Goal: Task Accomplishment & Management: Manage account settings

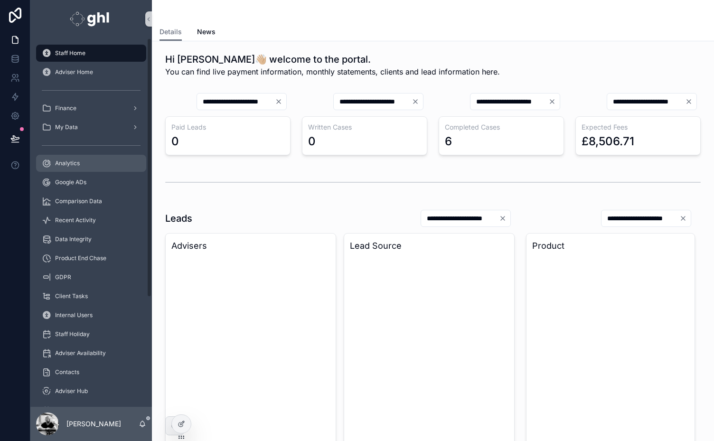
click at [60, 159] on div "Analytics" at bounding box center [91, 163] width 99 height 15
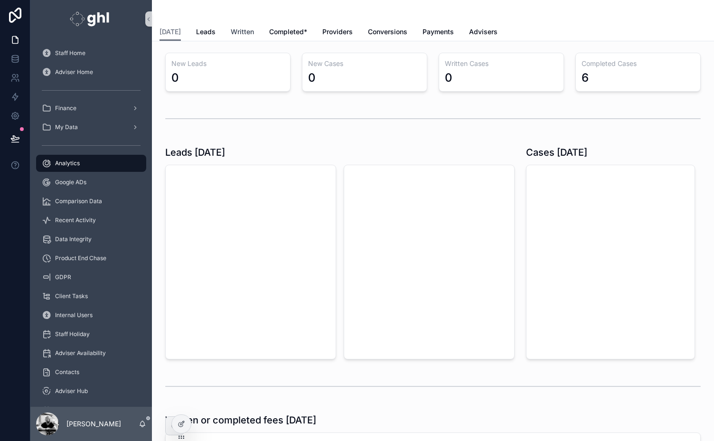
click at [245, 32] on span "Written" at bounding box center [242, 31] width 23 height 9
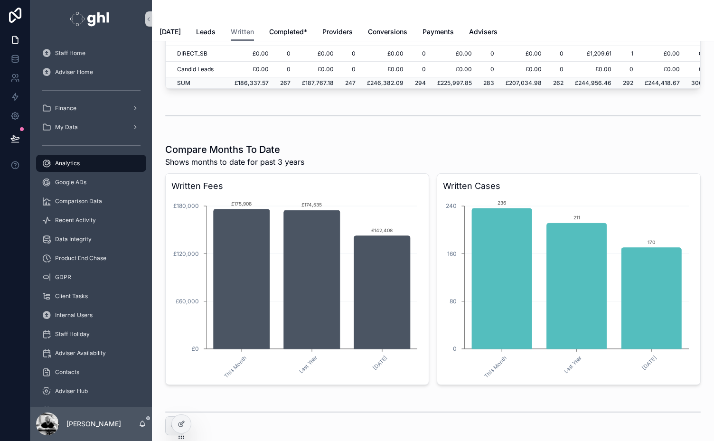
scroll to position [1326, 0]
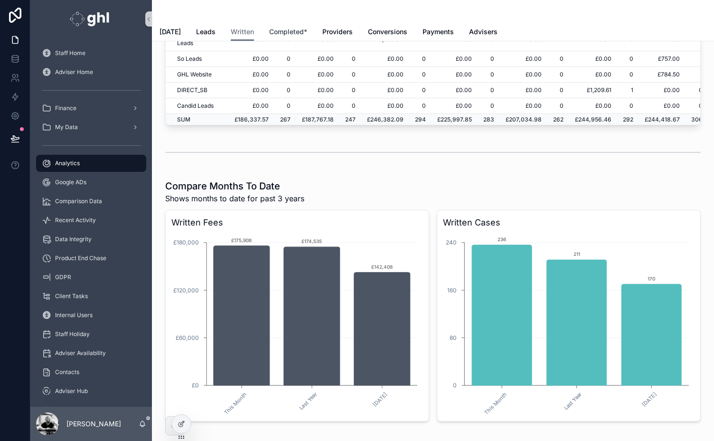
click at [280, 33] on span "Completed*" at bounding box center [288, 31] width 38 height 9
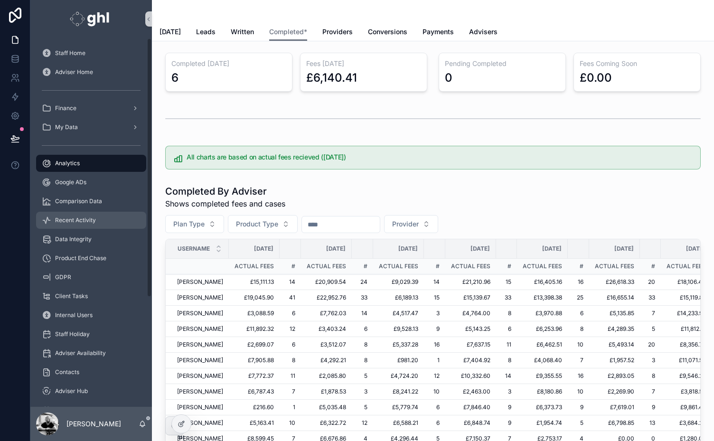
click at [70, 218] on span "Recent Activity" at bounding box center [75, 221] width 41 height 8
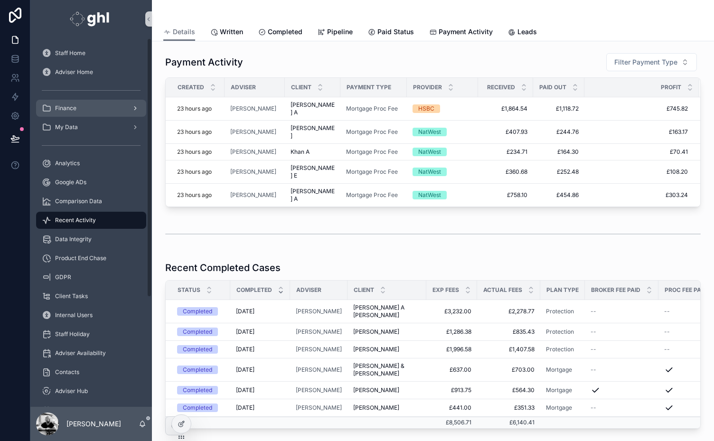
click at [59, 107] on span "Finance" at bounding box center [65, 108] width 21 height 8
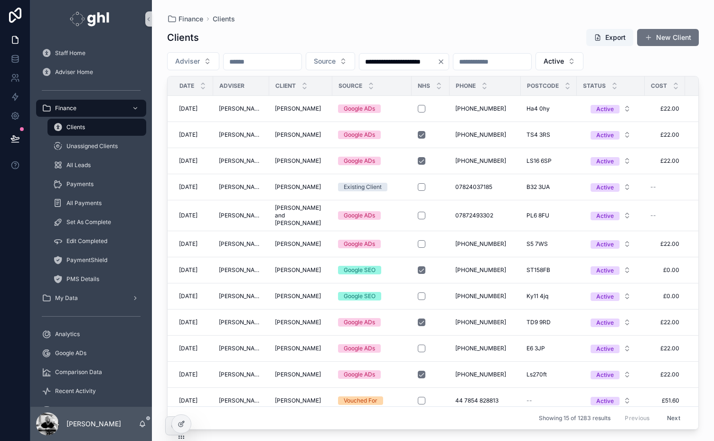
click at [254, 64] on input "scrollable content" at bounding box center [263, 61] width 78 height 13
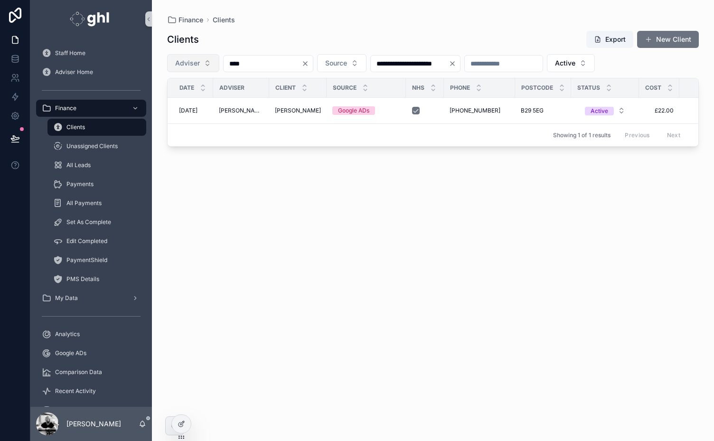
drag, startPoint x: 252, startPoint y: 62, endPoint x: 216, endPoint y: 64, distance: 35.7
click at [216, 64] on div "**********" at bounding box center [433, 63] width 532 height 18
type input "******"
click at [66, 124] on span "Clients" at bounding box center [75, 127] width 19 height 8
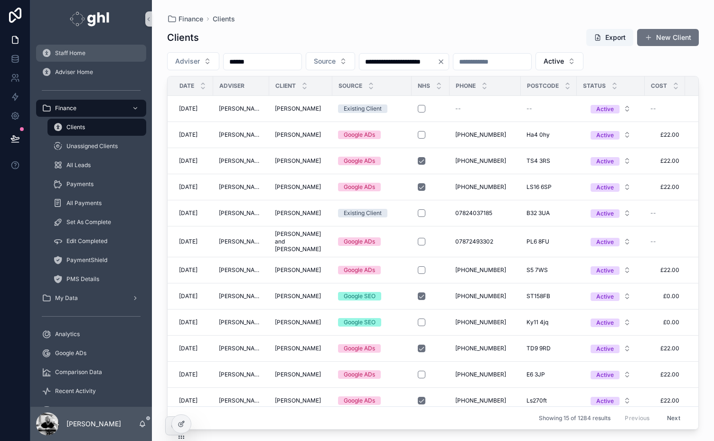
click at [74, 52] on span "Staff Home" at bounding box center [70, 53] width 30 height 8
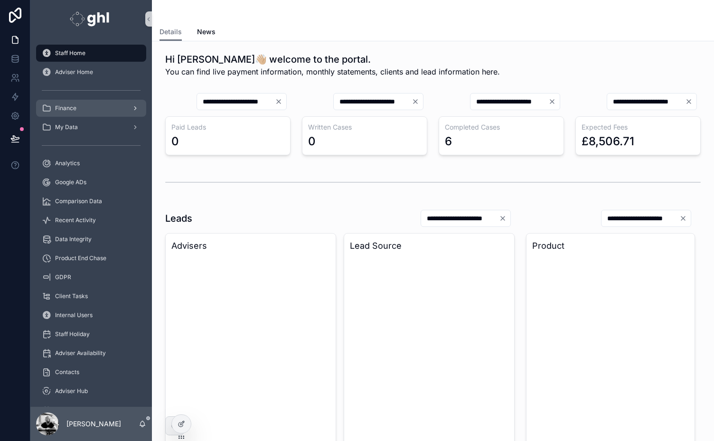
click at [70, 105] on span "Finance" at bounding box center [65, 108] width 21 height 8
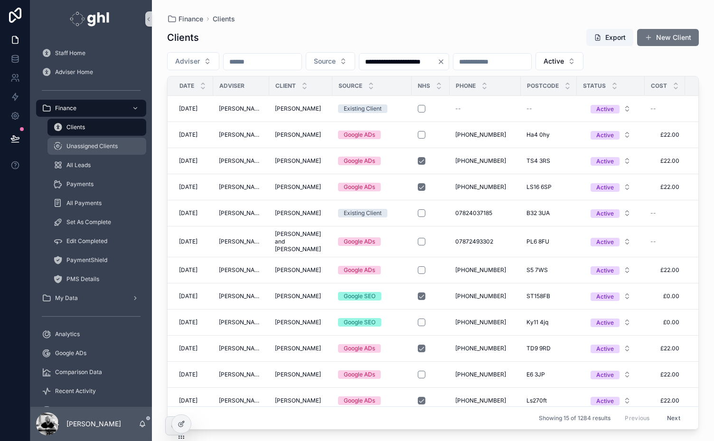
click at [72, 143] on span "Unassigned Clients" at bounding box center [91, 146] width 51 height 8
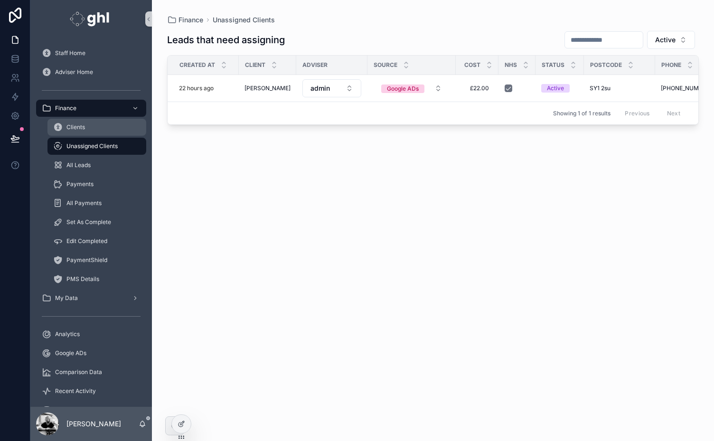
click at [72, 126] on span "Clients" at bounding box center [75, 127] width 19 height 8
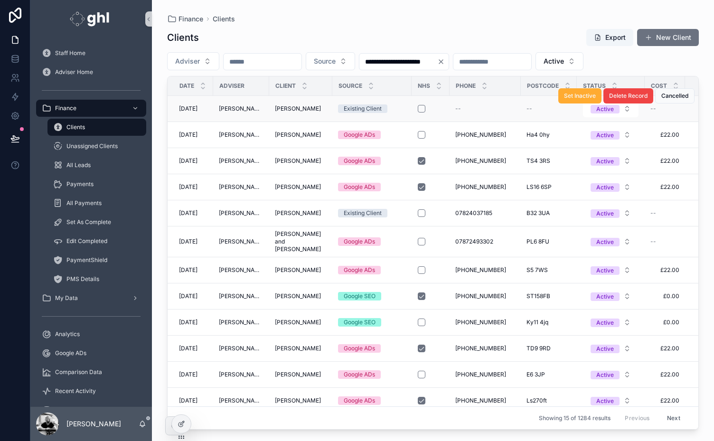
click at [288, 110] on span "[PERSON_NAME]" at bounding box center [298, 109] width 46 height 8
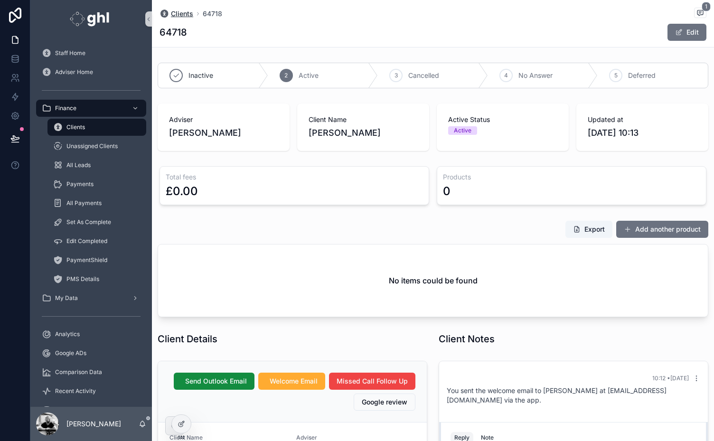
click at [180, 13] on span "Clients" at bounding box center [182, 13] width 22 height 9
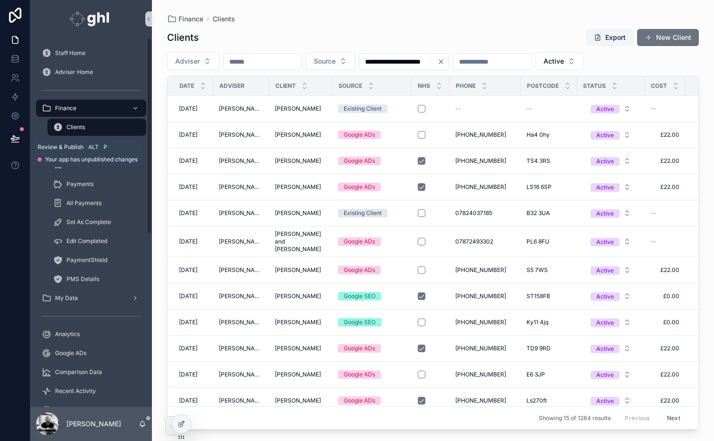
click at [12, 139] on icon at bounding box center [15, 138] width 8 height 5
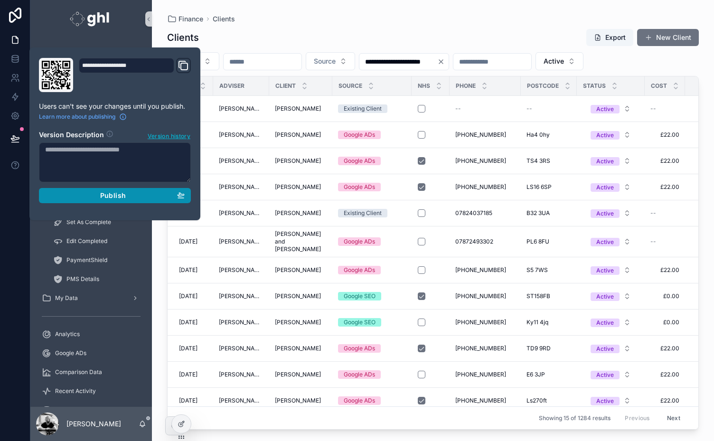
click at [107, 190] on button "Publish" at bounding box center [115, 195] width 152 height 15
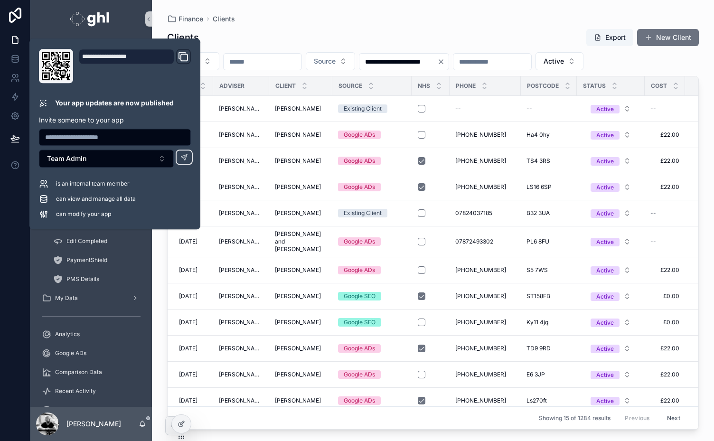
click at [299, 47] on div "**********" at bounding box center [433, 226] width 532 height 407
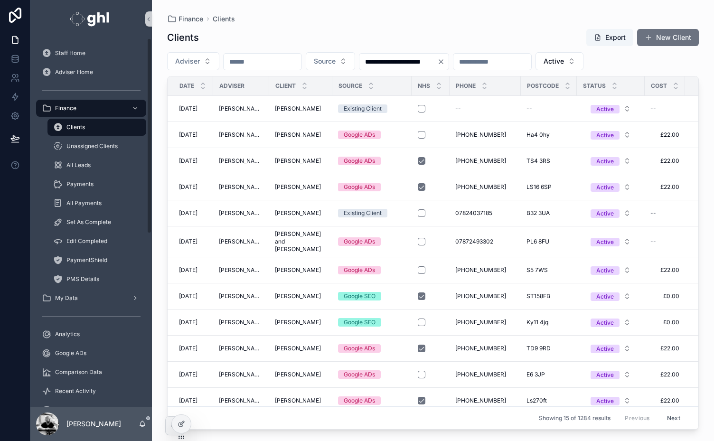
click at [75, 123] on span "Clients" at bounding box center [75, 127] width 19 height 8
click at [80, 389] on span "Recent Activity" at bounding box center [75, 392] width 41 height 8
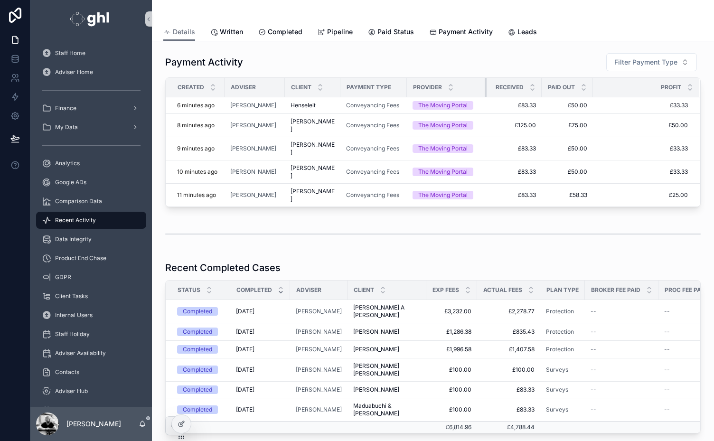
drag, startPoint x: 468, startPoint y: 85, endPoint x: 477, endPoint y: 85, distance: 8.6
click at [485, 85] on div "scrollable content" at bounding box center [487, 87] width 4 height 19
